Goal: Transaction & Acquisition: Download file/media

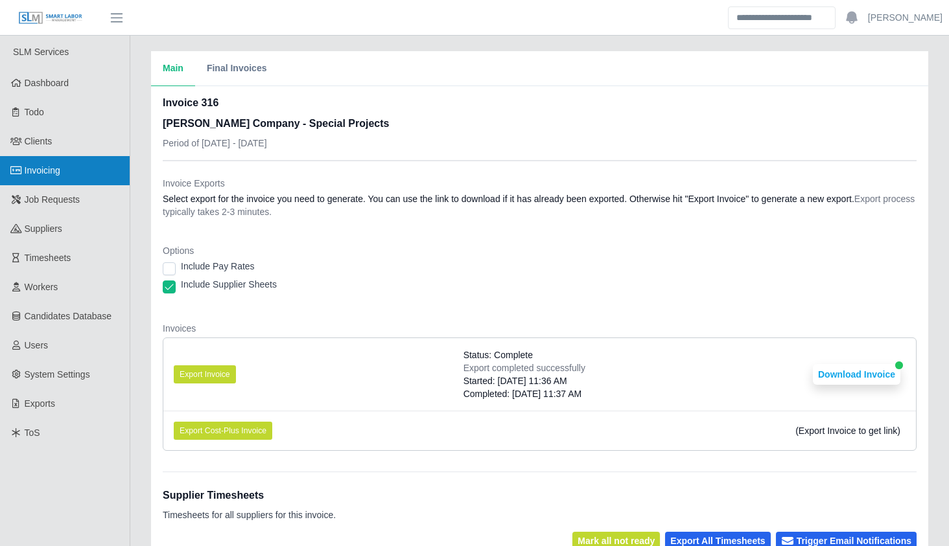
click at [86, 166] on link "Invoicing" at bounding box center [65, 170] width 130 height 29
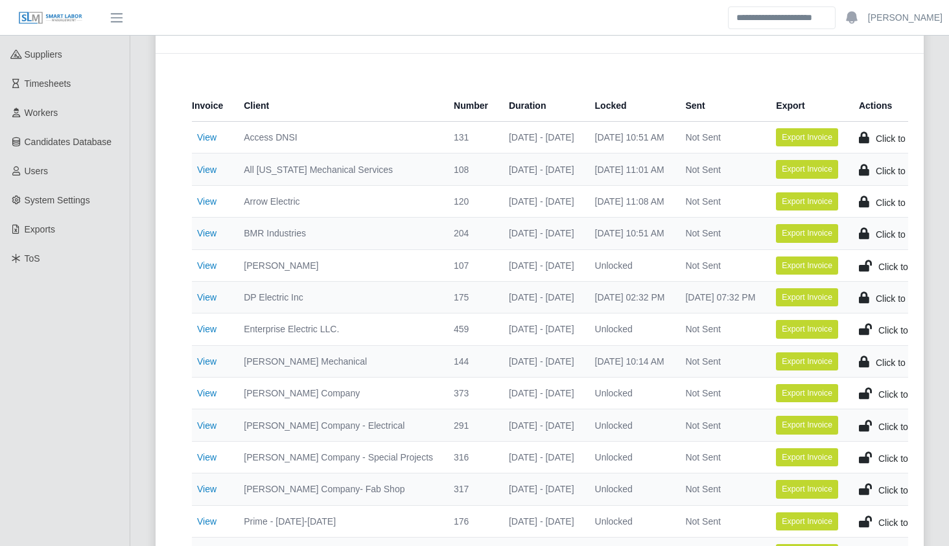
scroll to position [204, 0]
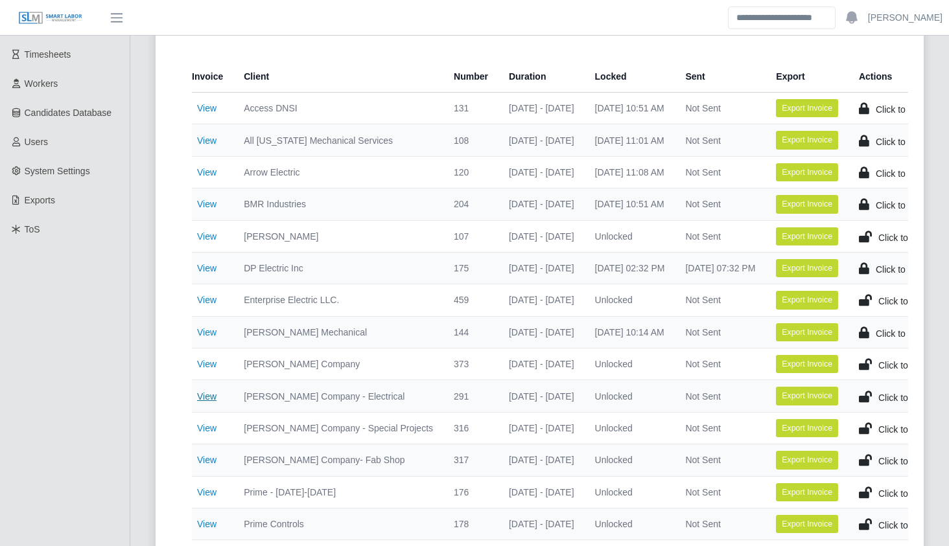
click at [208, 399] on link "View" at bounding box center [206, 397] width 19 height 10
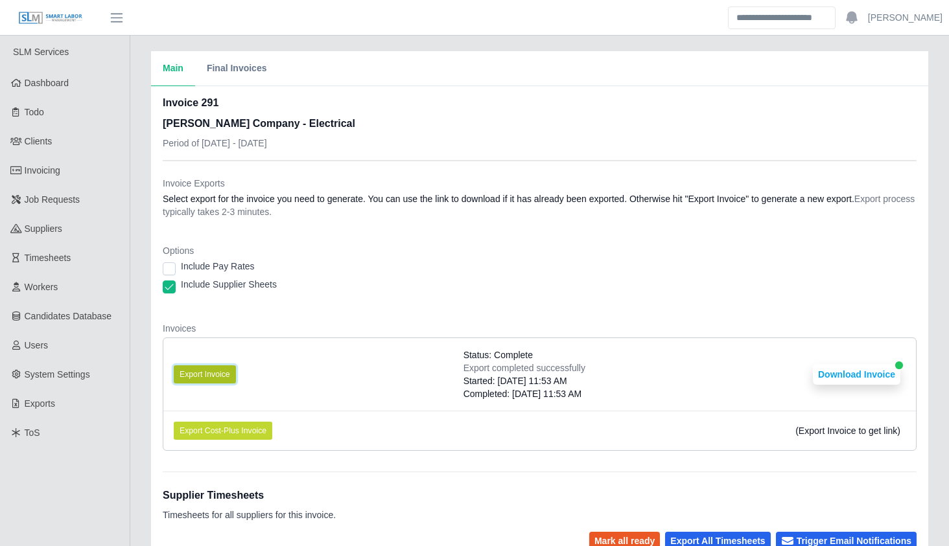
click at [227, 372] on button "Export Invoice" at bounding box center [205, 375] width 62 height 18
click at [495, 302] on dl "Invoice Exports Select export for the invoice you need to generate. You can use…" at bounding box center [540, 319] width 754 height 285
click at [848, 375] on button "Download Invoice" at bounding box center [857, 374] width 88 height 21
click at [817, 370] on button "Download Invoice" at bounding box center [857, 374] width 88 height 21
click at [853, 369] on button "Download Invoice" at bounding box center [857, 374] width 88 height 21
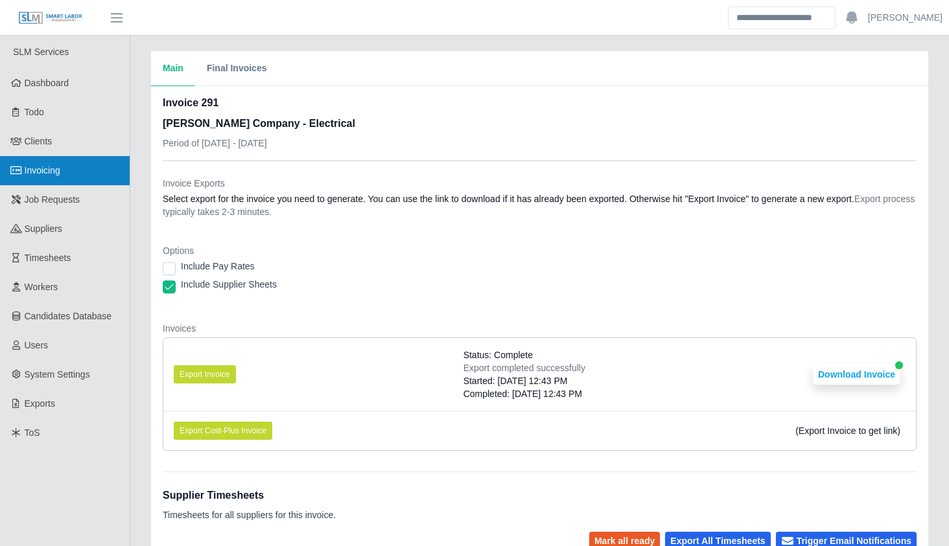
click at [91, 169] on link "Invoicing" at bounding box center [65, 170] width 130 height 29
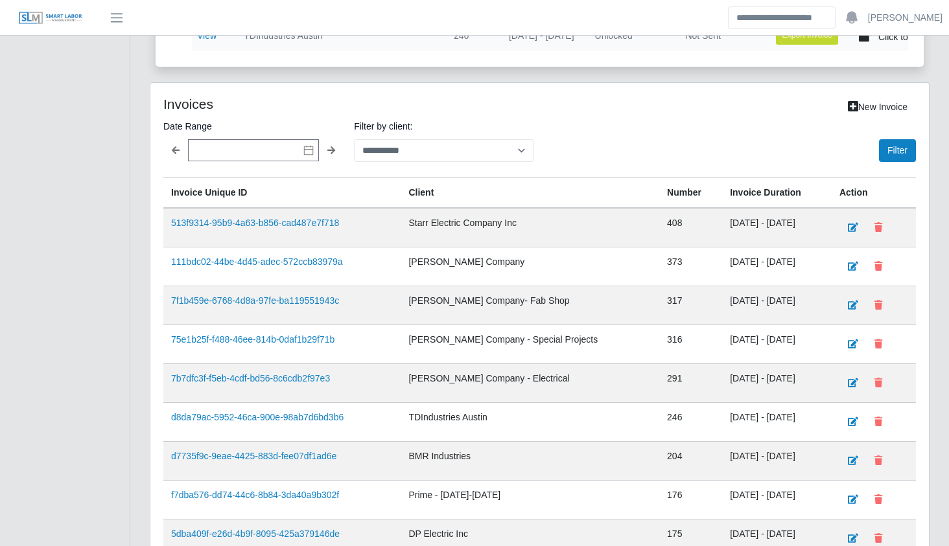
scroll to position [819, 0]
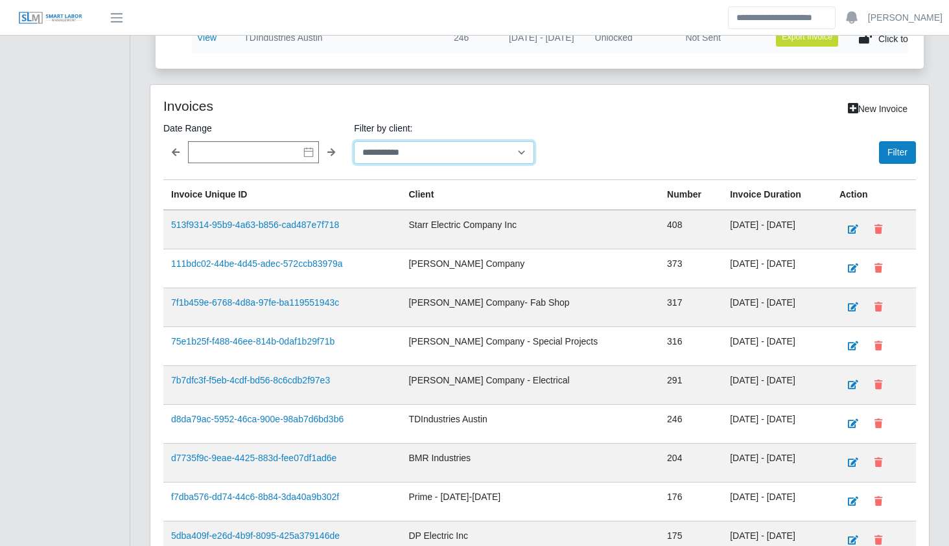
click at [463, 161] on select "**********" at bounding box center [444, 152] width 180 height 23
select select "**********"
click at [354, 150] on select "**********" at bounding box center [444, 152] width 180 height 23
click at [890, 146] on div "Filter" at bounding box center [730, 142] width 371 height 43
click at [890, 163] on button "Filter" at bounding box center [897, 152] width 37 height 23
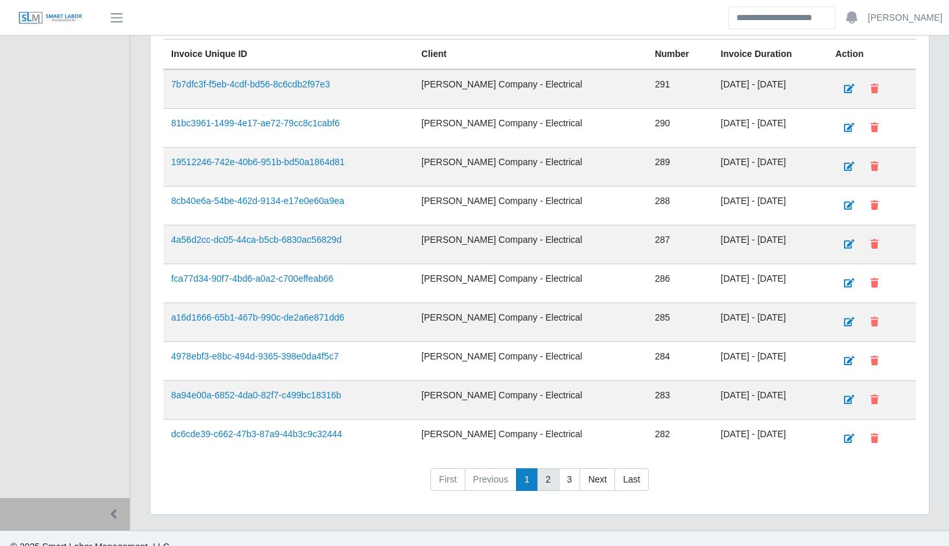
click at [548, 487] on link "2" at bounding box center [548, 480] width 22 height 23
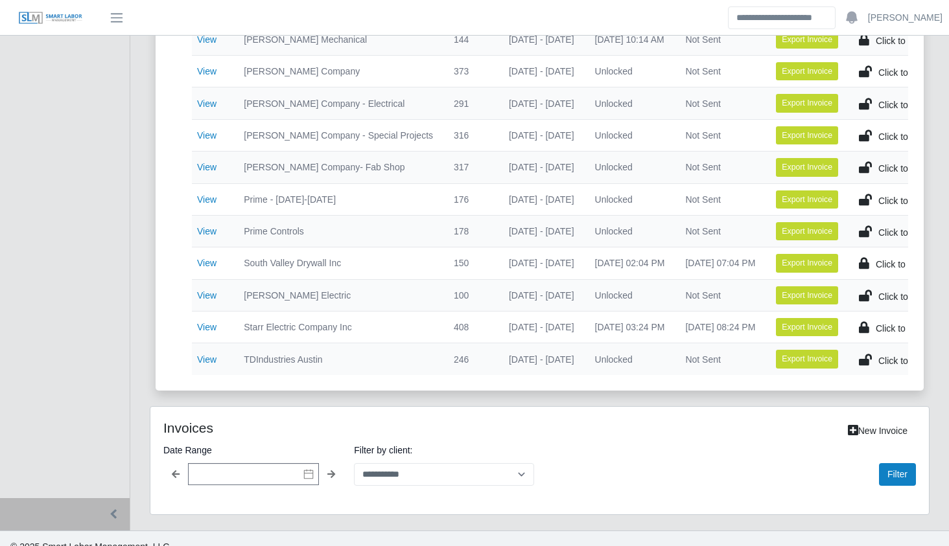
scroll to position [959, 0]
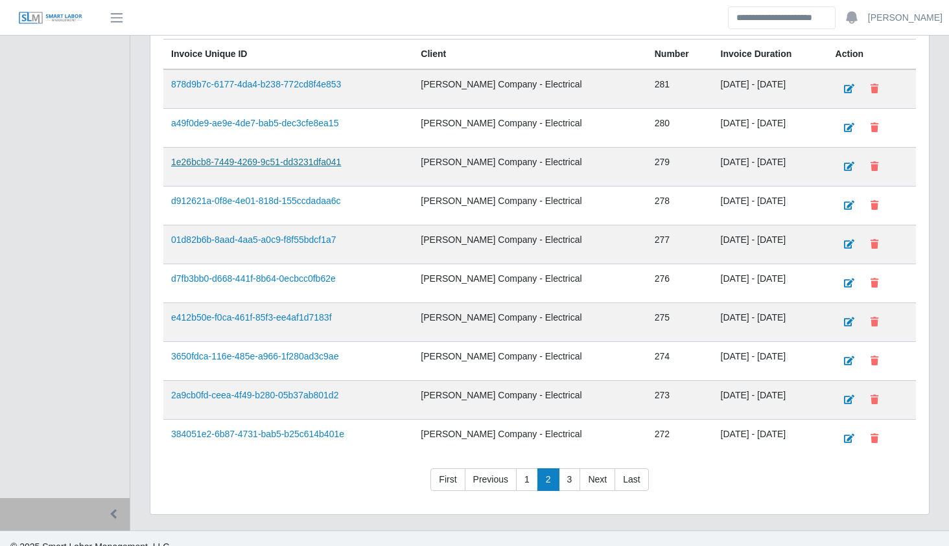
click at [303, 167] on link "1e26bcb8-7449-4269-9c51-dd3231dfa041" at bounding box center [256, 162] width 170 height 10
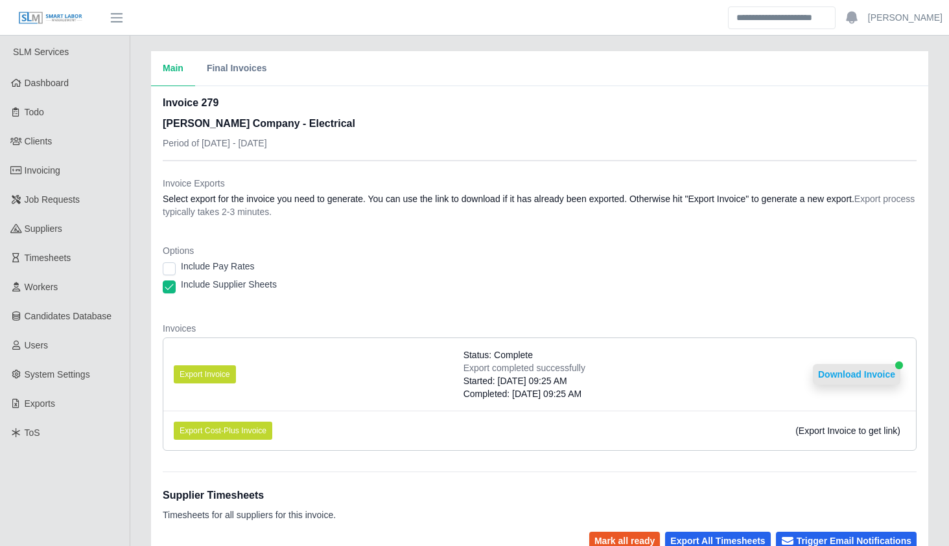
click at [836, 370] on button "Download Invoice" at bounding box center [857, 374] width 88 height 21
click at [322, 327] on dt "Invoices" at bounding box center [540, 328] width 754 height 13
click at [135, 355] on div "Main Final Invoices Invoice 279 [PERSON_NAME] Company - Electrical Period of [D…" at bounding box center [539, 429] width 819 height 756
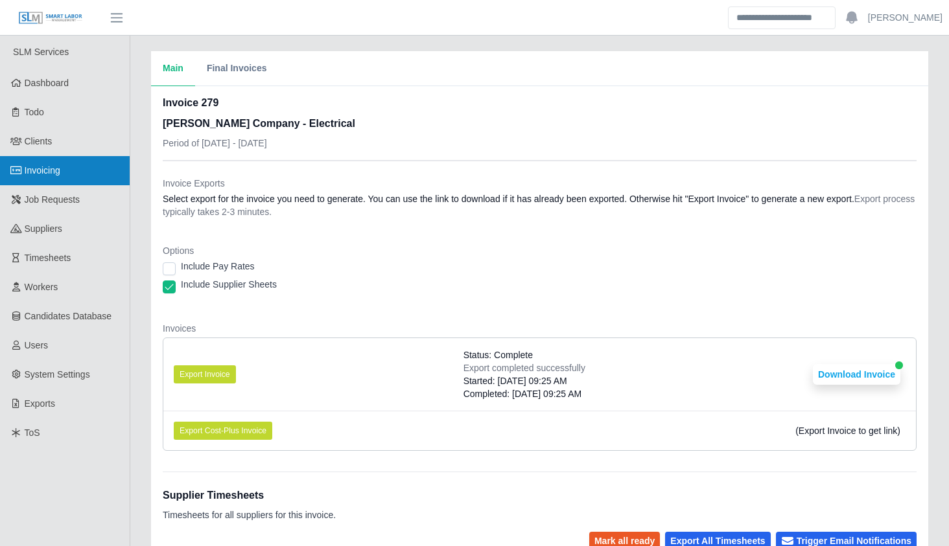
click at [82, 169] on link "Invoicing" at bounding box center [65, 170] width 130 height 29
